Goal: Task Accomplishment & Management: Manage account settings

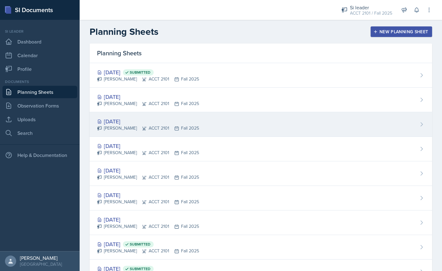
scroll to position [101, 0]
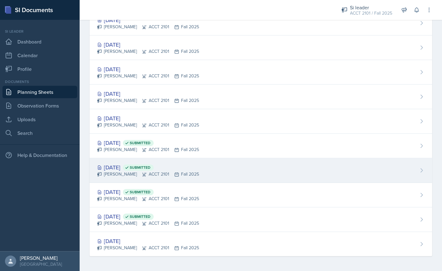
click at [240, 170] on div "[DATE] Submitted [PERSON_NAME] ACCT 2101 Fall 2025" at bounding box center [261, 170] width 343 height 25
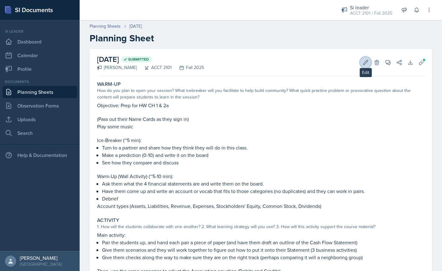
click at [362, 64] on button "Edit" at bounding box center [365, 62] width 11 height 11
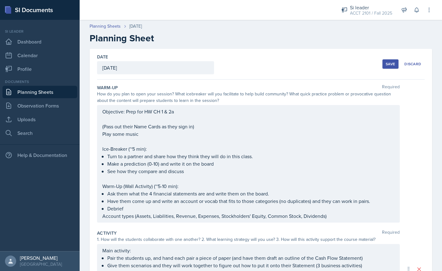
click at [390, 64] on div "Save" at bounding box center [390, 64] width 9 height 5
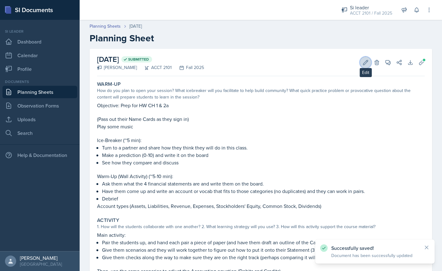
click at [364, 63] on icon at bounding box center [366, 62] width 6 height 6
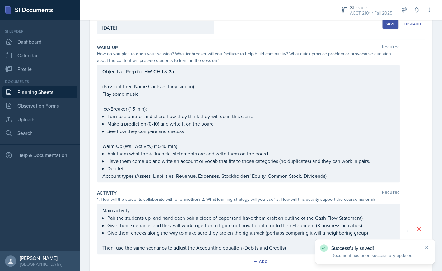
scroll to position [56, 0]
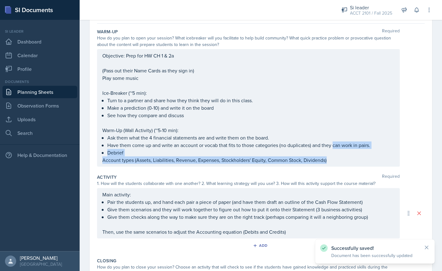
click at [335, 159] on div "Objective: Prep for HW CH 1 & 2a (Pass out their Name Cards as they sign in) Pl…" at bounding box center [248, 108] width 292 height 112
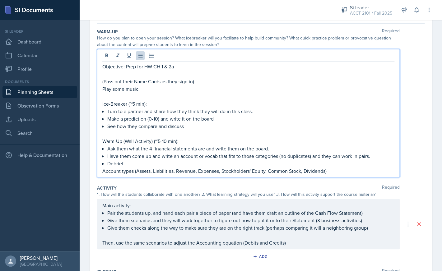
click at [240, 84] on p "(Pass out their Name Cards as they sign in)" at bounding box center [248, 81] width 292 height 7
click at [221, 91] on p "Play some music" at bounding box center [248, 88] width 292 height 7
